Goal: Communication & Community: Answer question/provide support

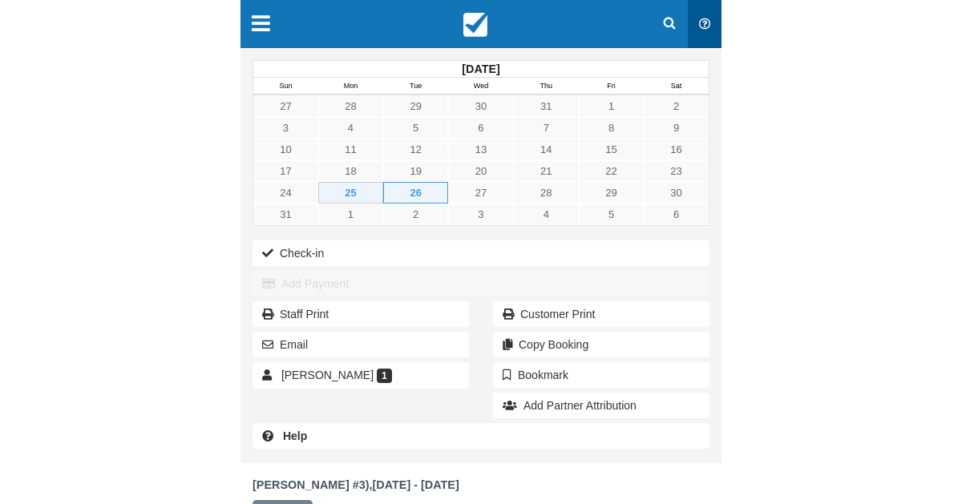
scroll to position [347, 0]
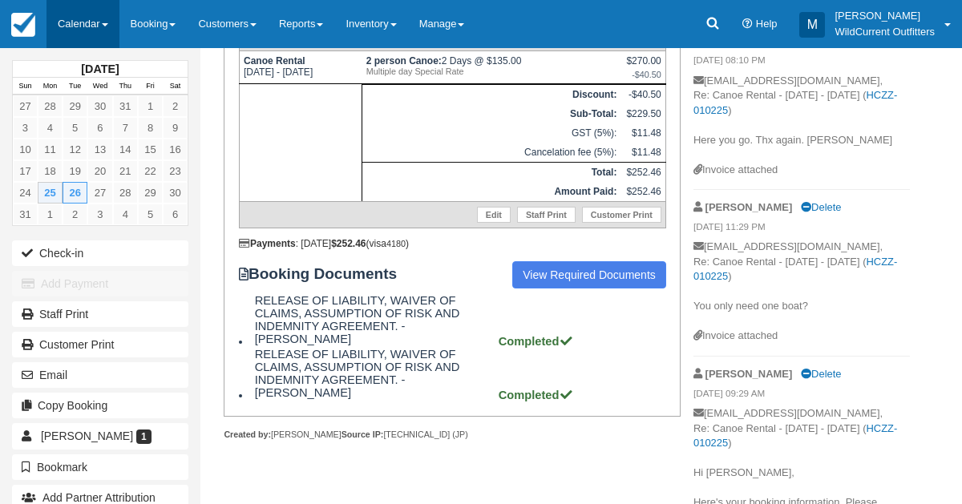
click at [73, 23] on link "Calendar" at bounding box center [83, 24] width 73 height 48
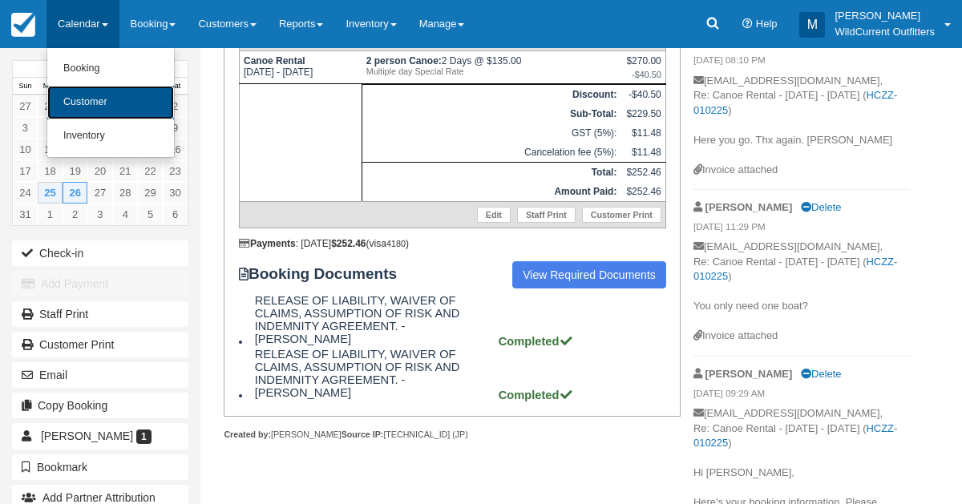
click at [76, 101] on link "Customer" at bounding box center [110, 103] width 127 height 34
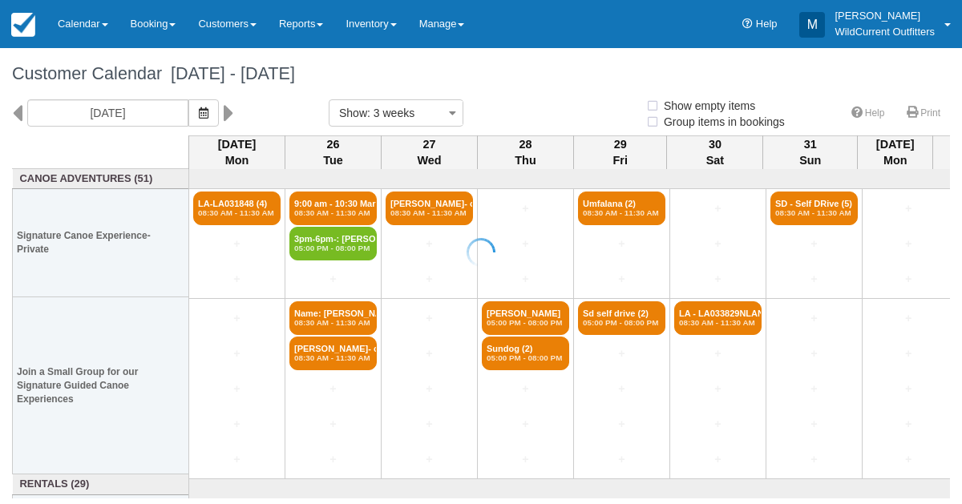
select select
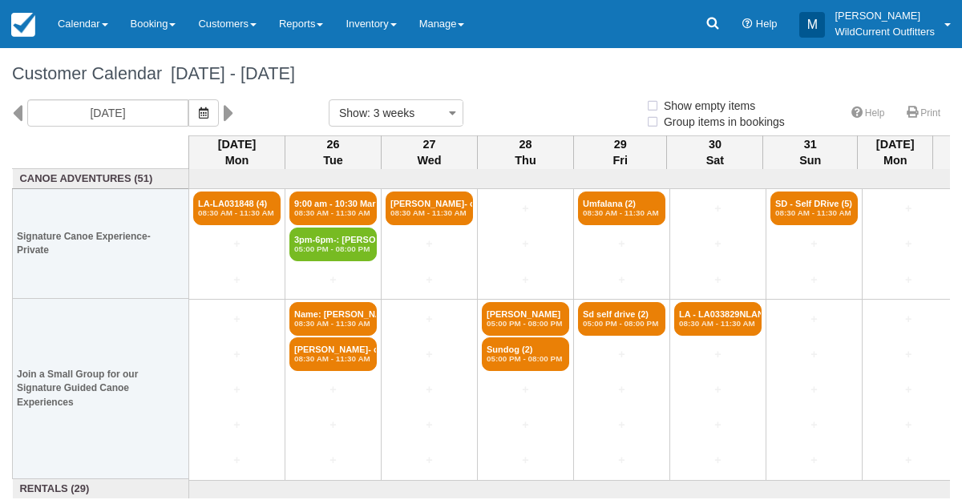
select select
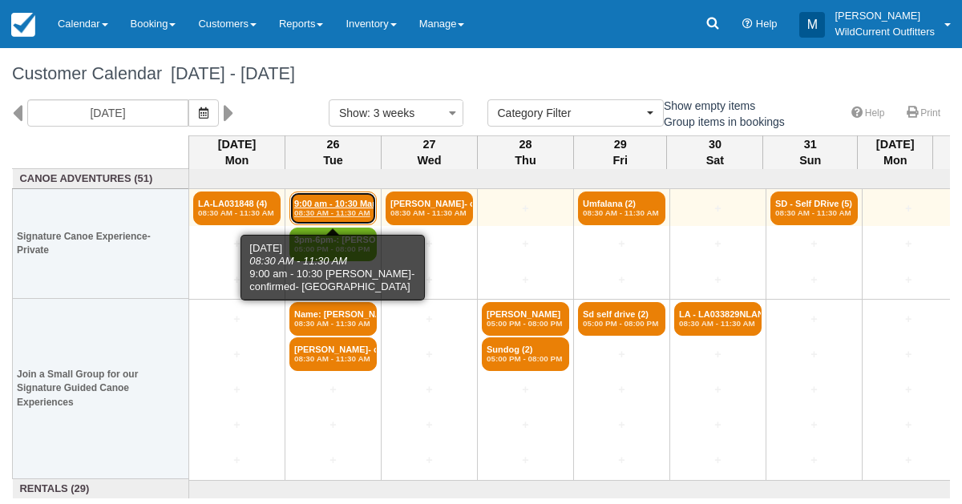
click at [326, 209] on em "08:30 AM - 11:30 AM" at bounding box center [333, 214] width 78 height 10
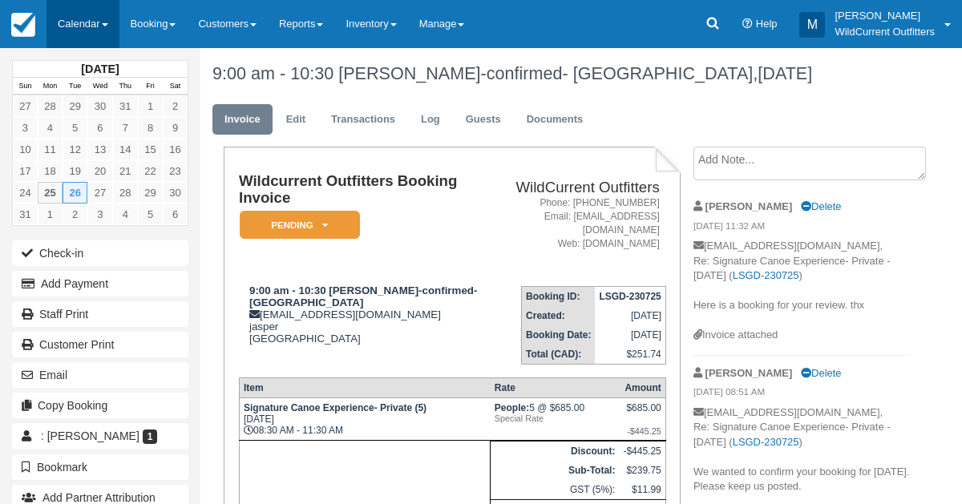
click at [63, 17] on link "Calendar" at bounding box center [83, 24] width 73 height 48
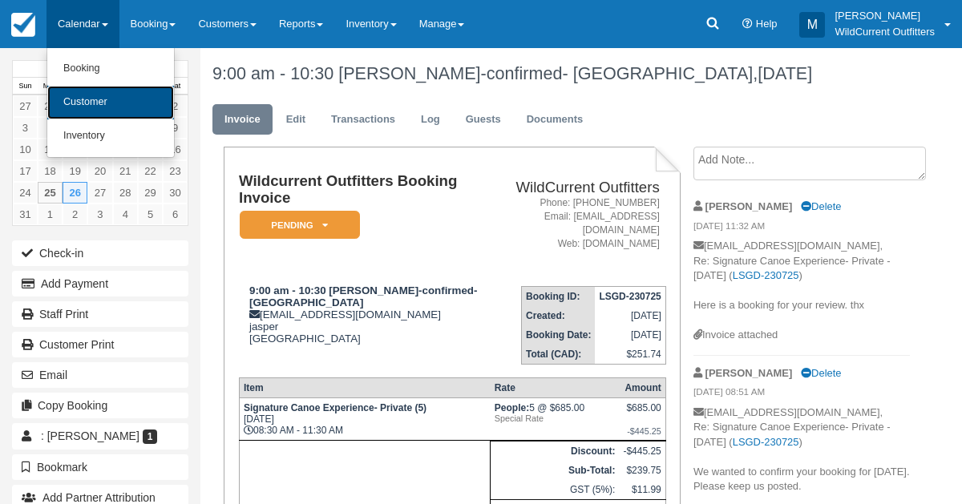
click at [62, 97] on link "Customer" at bounding box center [110, 103] width 127 height 34
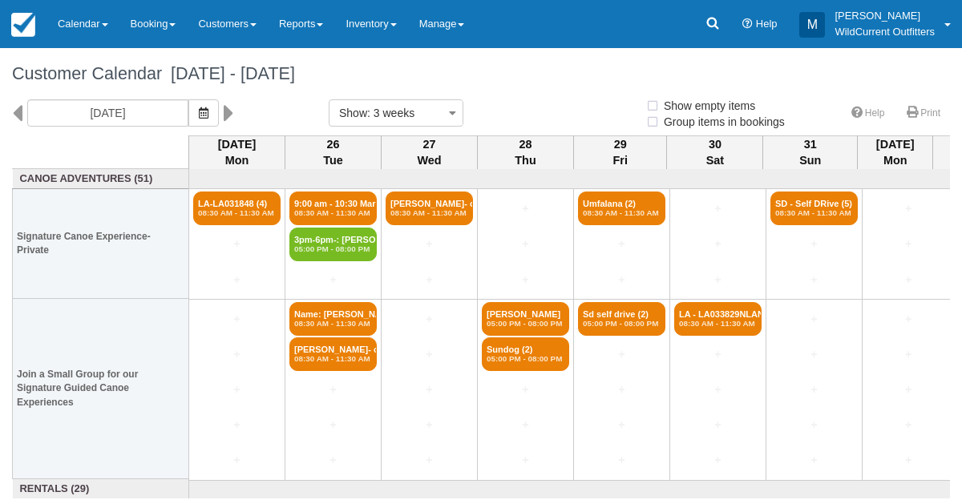
select select
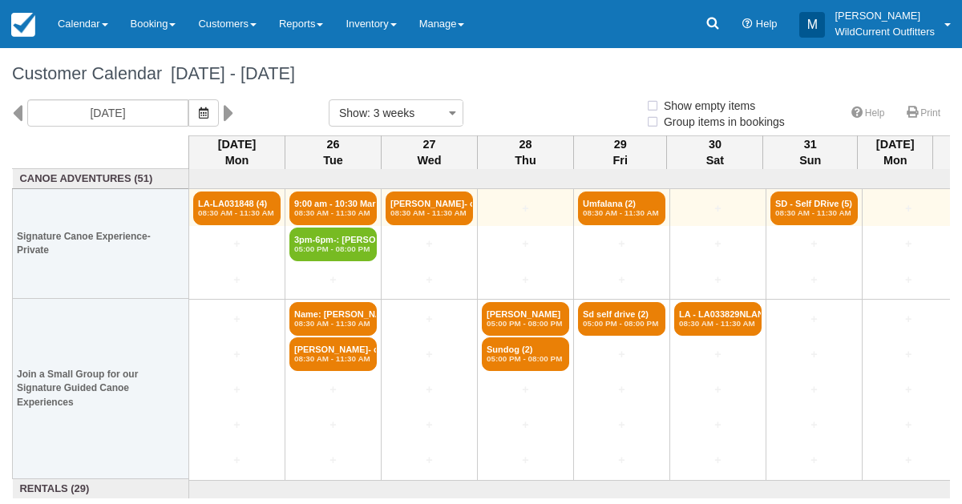
select select
click at [303, 209] on em "08:30 AM - 11:30 AM" at bounding box center [333, 214] width 78 height 10
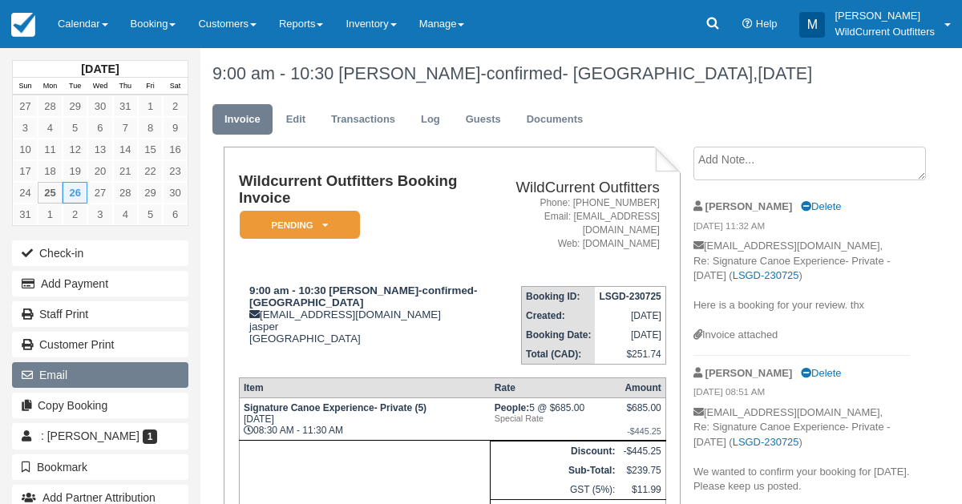
click at [75, 363] on button "Email" at bounding box center [100, 376] width 176 height 26
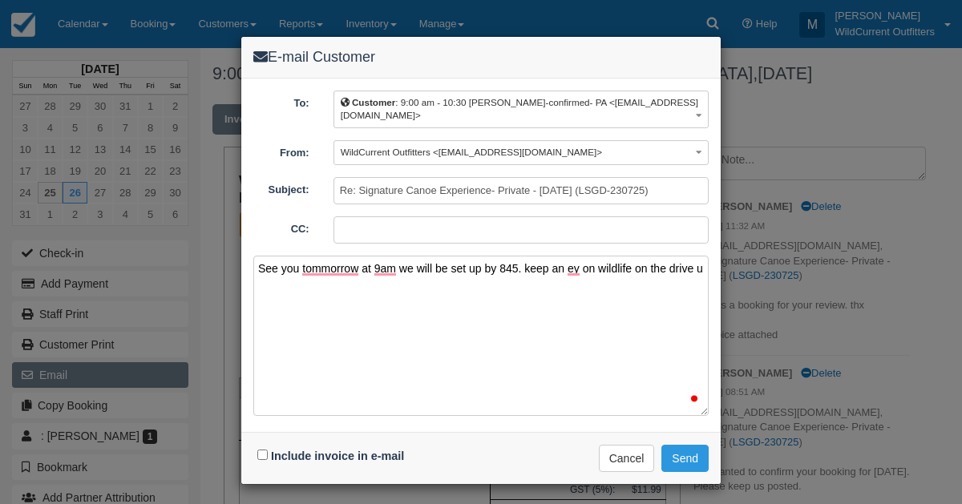
type textarea "See you tommorrow at 9am we will be set up by 845. keep an ey on wildlife on th…"
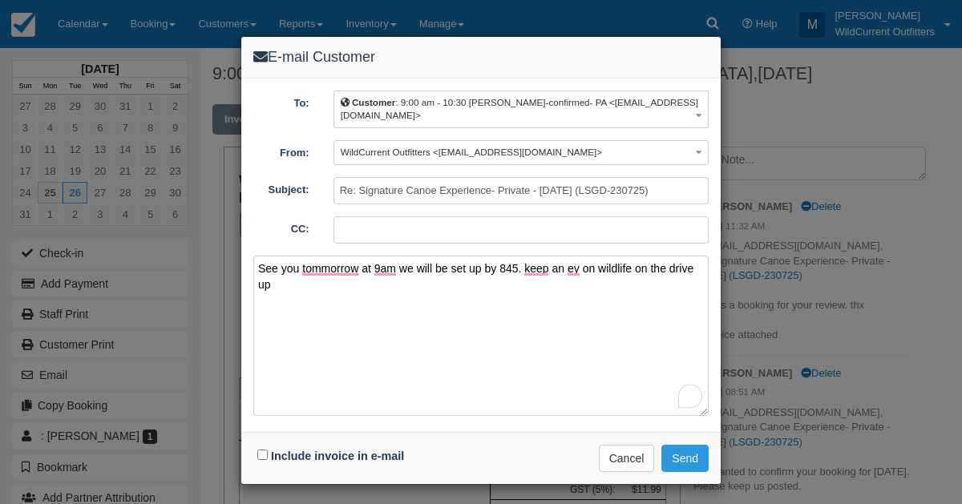
drag, startPoint x: 276, startPoint y: 269, endPoint x: 240, endPoint y: 254, distance: 38.9
click at [241, 254] on div "E-mail Customer To: Customer : 9:00 am - 10:30 [PERSON_NAME]-confirmed- PA <[EM…" at bounding box center [481, 260] width 481 height 449
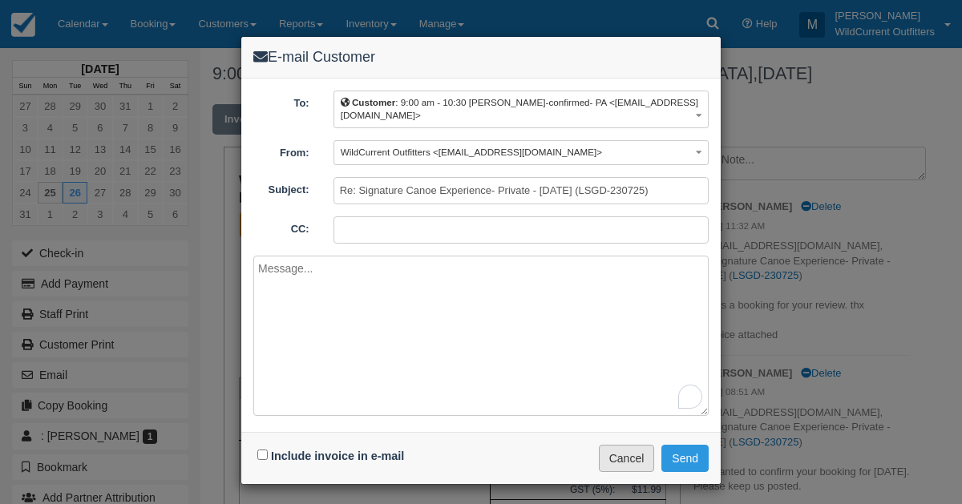
click at [632, 445] on button "Cancel" at bounding box center [627, 458] width 56 height 27
